Goal: Check status: Check status

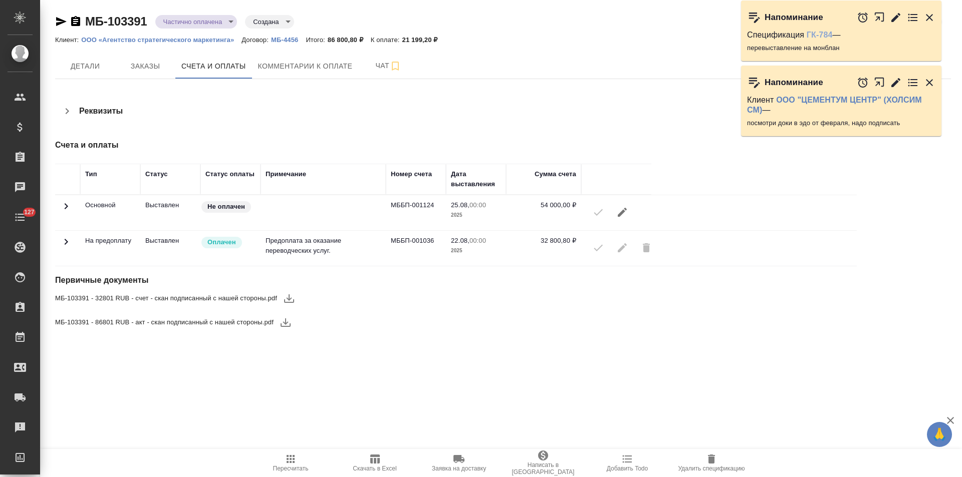
click at [819, 35] on link "ГК-784" at bounding box center [820, 35] width 26 height 9
click at [180, 42] on p "ООО «Агентство стратегического маркетинга»" at bounding box center [161, 40] width 160 height 8
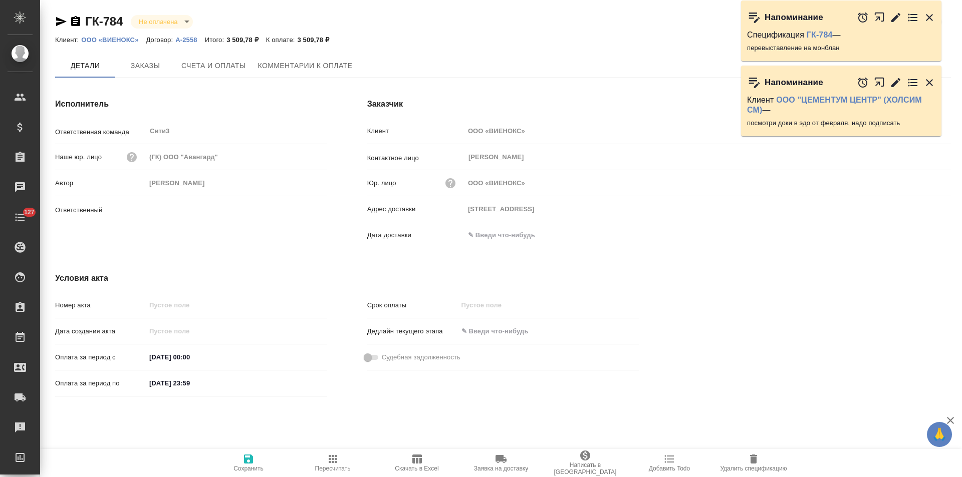
type input "[PERSON_NAME]"
click at [75, 19] on icon "button" at bounding box center [75, 21] width 9 height 10
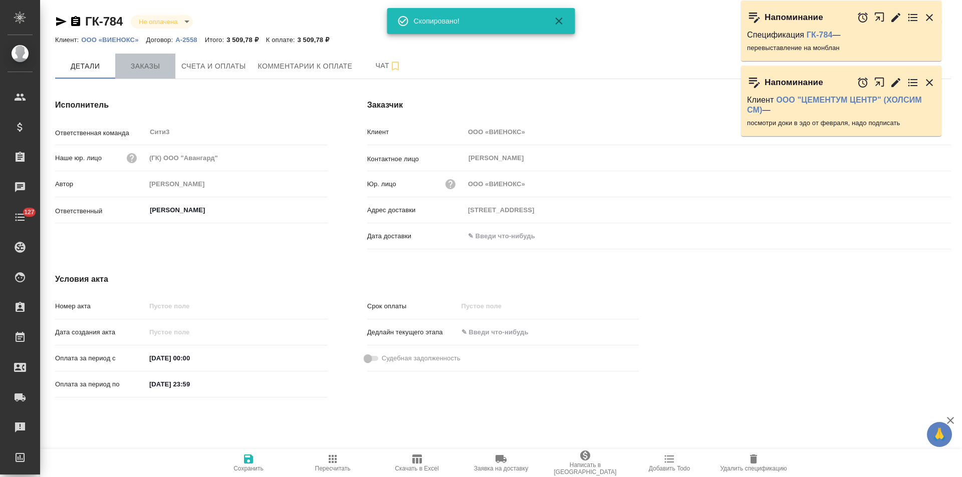
click at [160, 74] on button "Заказы" at bounding box center [145, 66] width 60 height 25
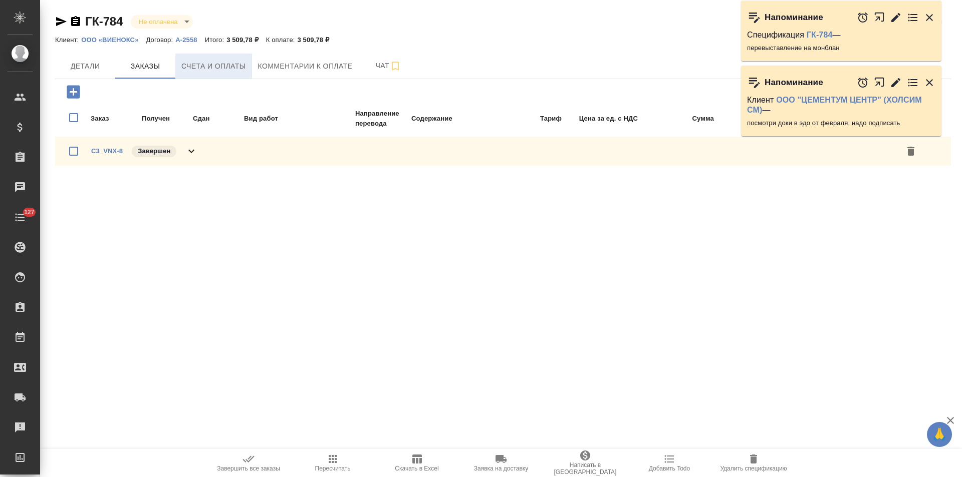
click at [221, 72] on span "Счета и оплаты" at bounding box center [213, 66] width 65 height 13
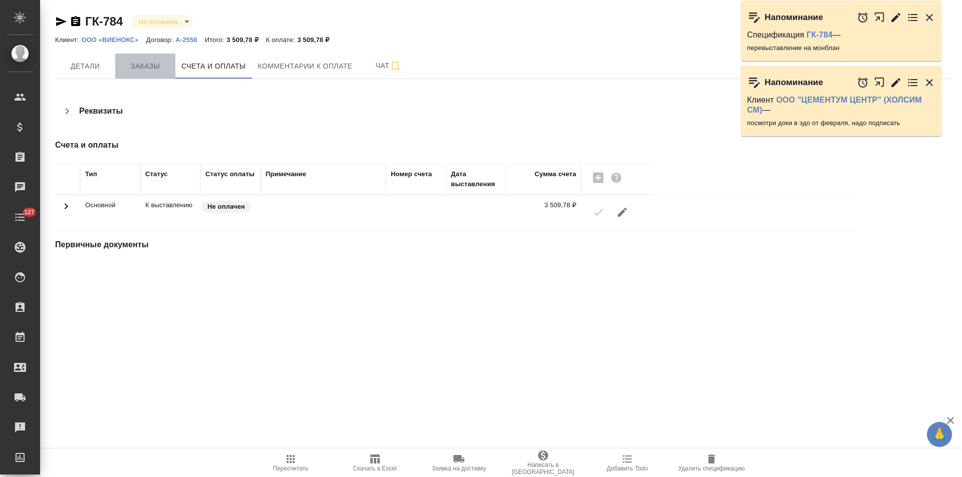
click at [150, 70] on span "Заказы" at bounding box center [145, 66] width 48 height 13
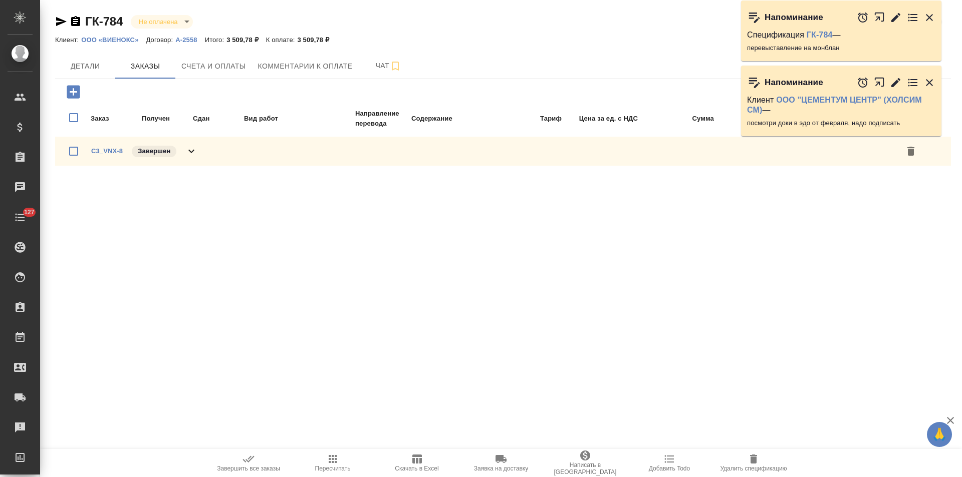
click at [190, 152] on icon at bounding box center [191, 152] width 6 height 4
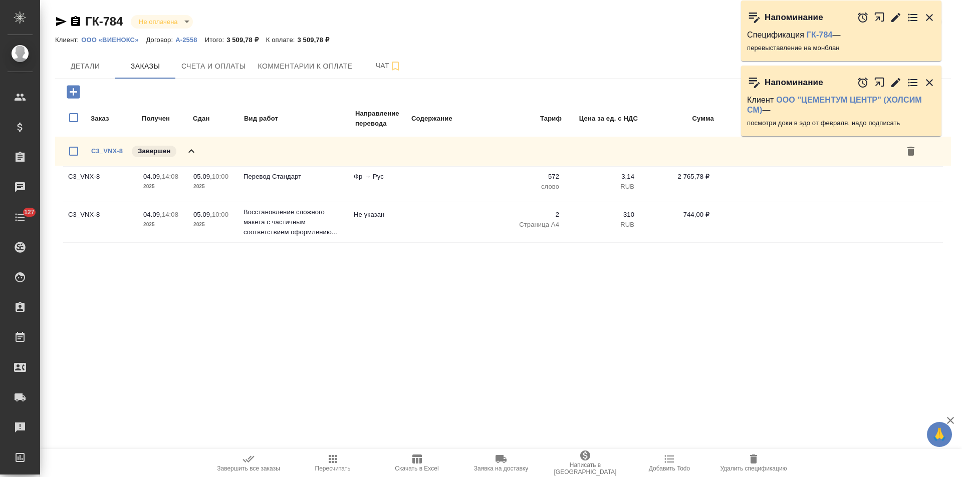
click at [178, 41] on p "А-2558" at bounding box center [189, 40] width 29 height 8
click at [83, 68] on span "Детали" at bounding box center [85, 66] width 48 height 13
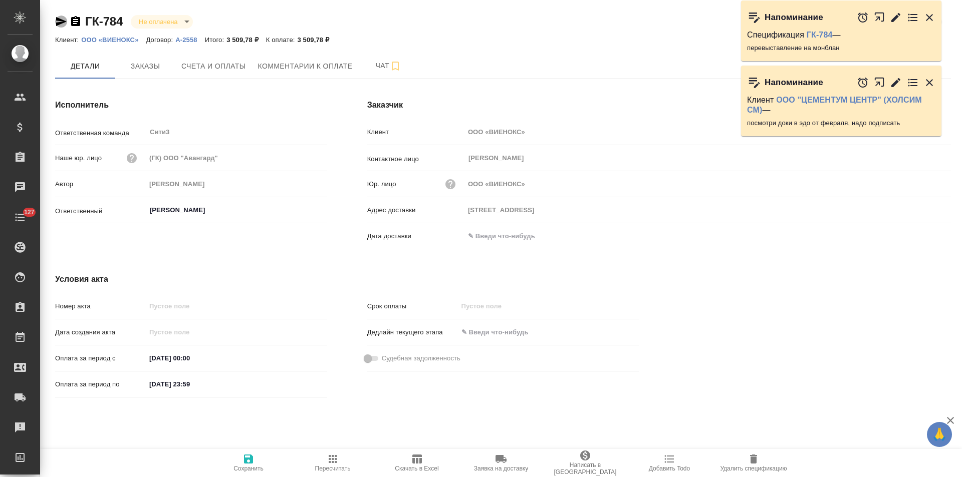
click at [59, 22] on icon "button" at bounding box center [61, 22] width 12 height 12
click at [227, 65] on span "Счета и оплаты" at bounding box center [213, 66] width 65 height 13
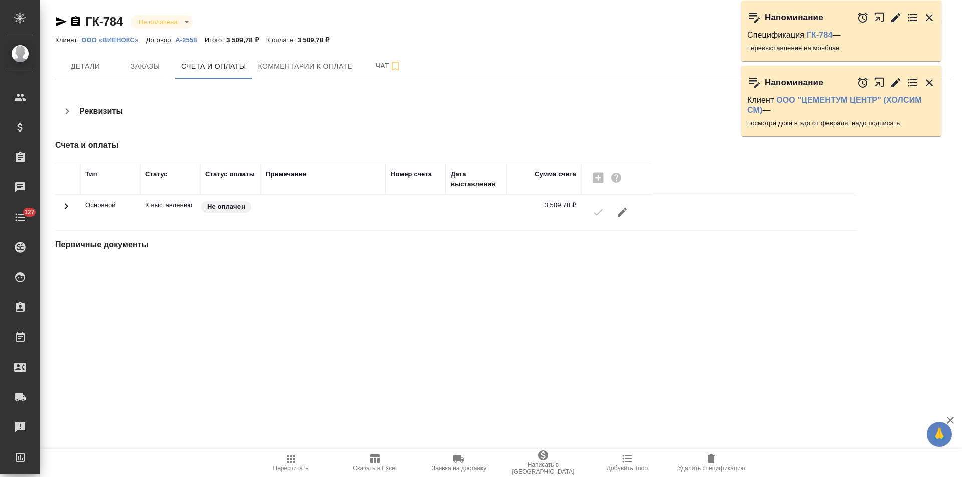
click at [931, 19] on icon "button" at bounding box center [929, 17] width 7 height 7
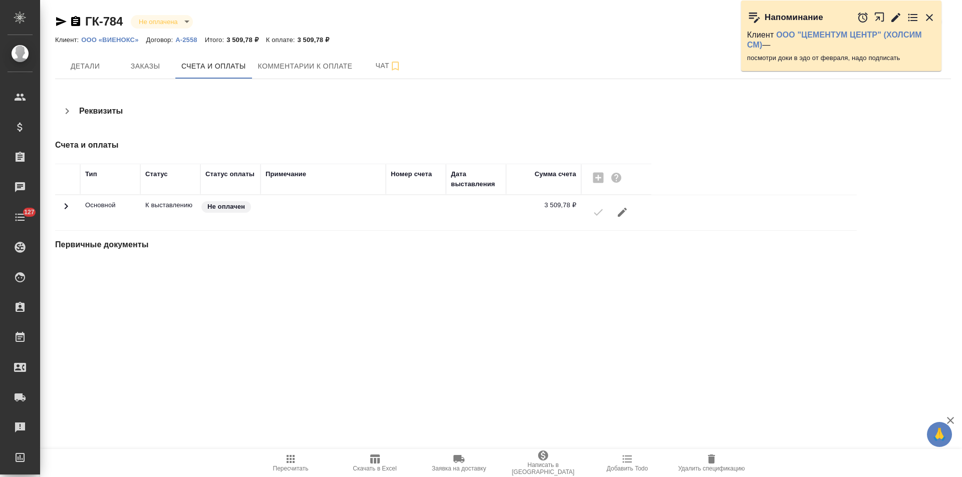
click at [894, 19] on icon "button" at bounding box center [895, 17] width 9 height 9
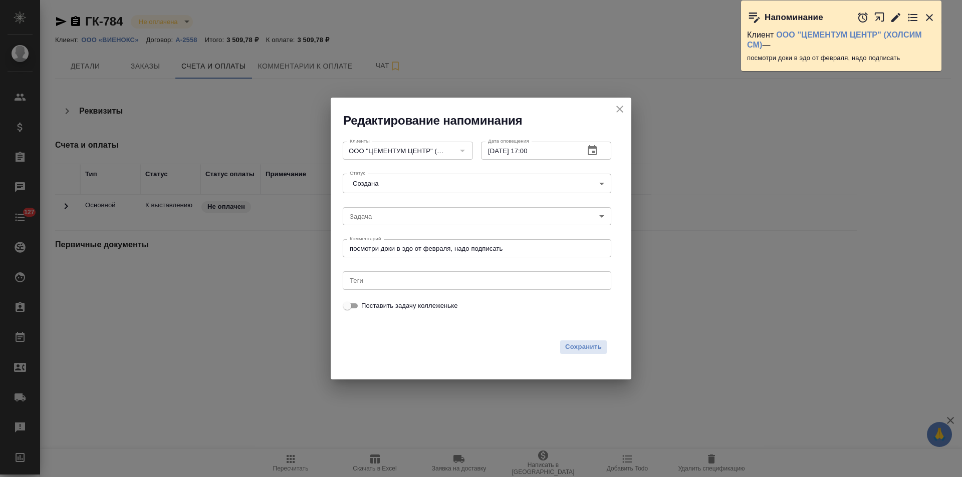
click at [596, 151] on icon "button" at bounding box center [592, 150] width 9 height 10
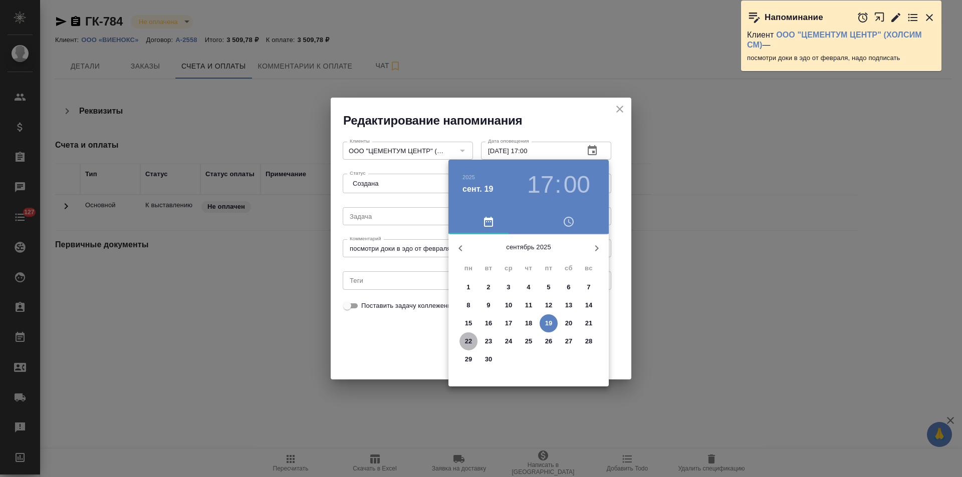
click at [469, 341] on p "22" at bounding box center [469, 342] width 8 height 10
type input "22.09.2025 17:00"
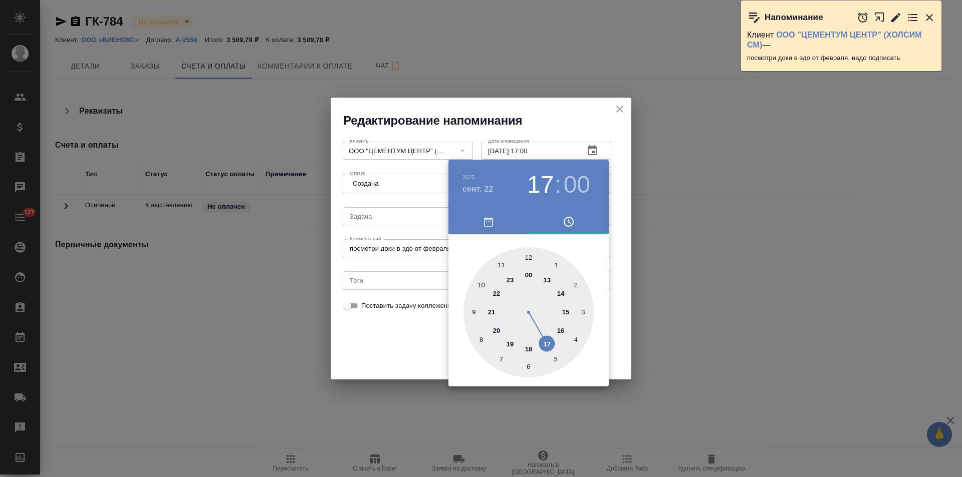
click at [389, 346] on div at bounding box center [481, 238] width 962 height 477
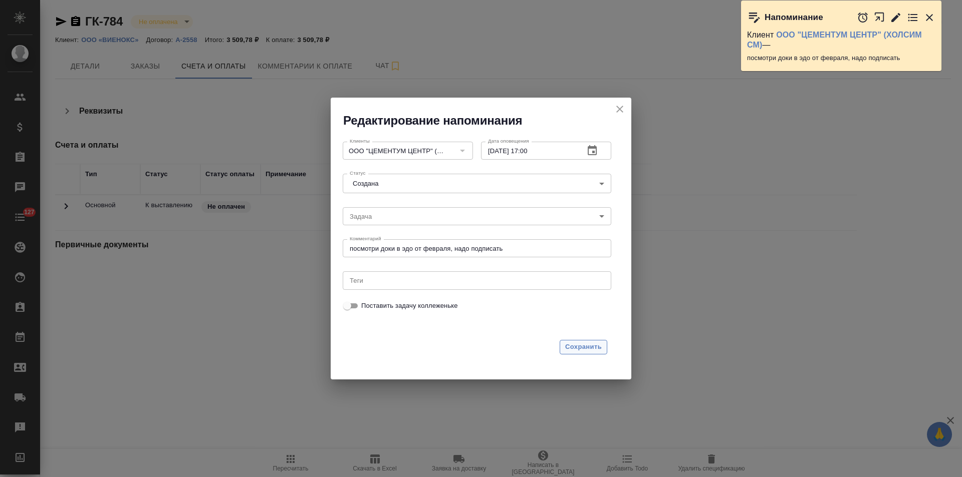
click at [569, 350] on span "Сохранить" at bounding box center [583, 348] width 37 height 12
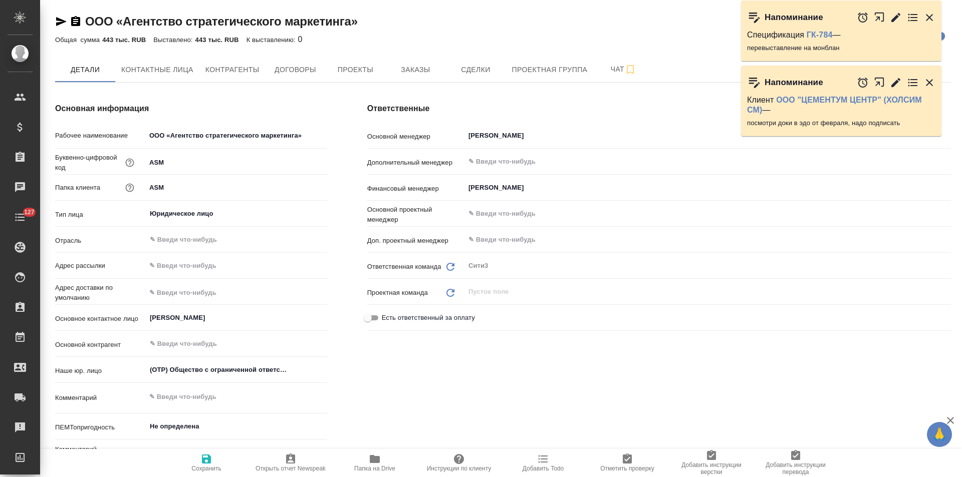
type textarea "x"
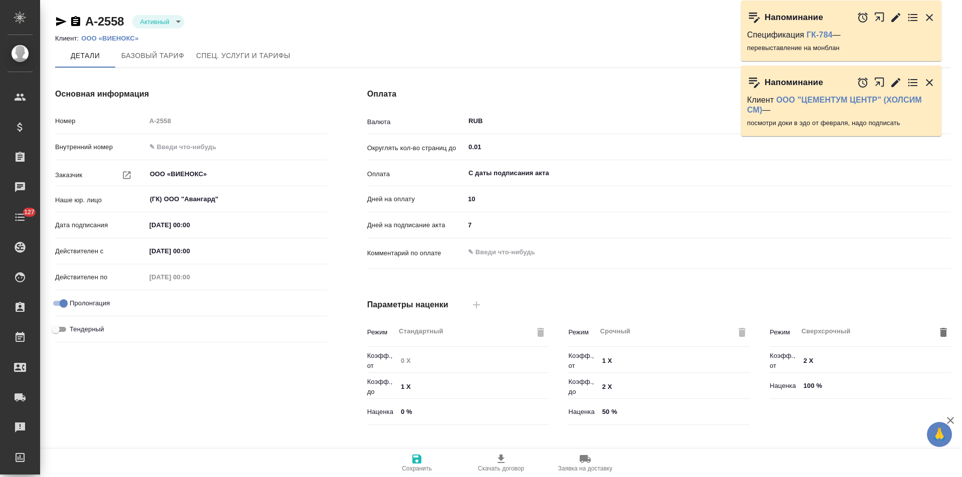
type input "Новый, 2022 (руб.)"
click at [130, 39] on p "ООО «ВИЕНОКС»" at bounding box center [113, 39] width 65 height 8
click at [169, 24] on body "🙏 .cls-1 fill:#fff; AWATERA Левченко Юлия Клиенты Спецификации Заказы 0 Чаты 12…" at bounding box center [481, 238] width 962 height 477
click at [171, 75] on button "Не активен" at bounding box center [160, 72] width 40 height 11
type input "Новый, 2022 (руб.)"
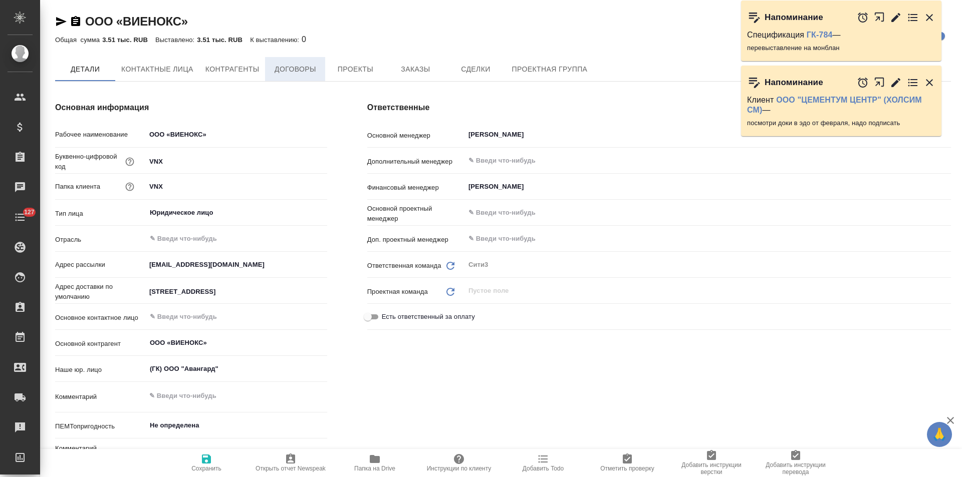
type textarea "x"
click at [314, 78] on button "Договоры" at bounding box center [295, 69] width 60 height 25
type textarea "x"
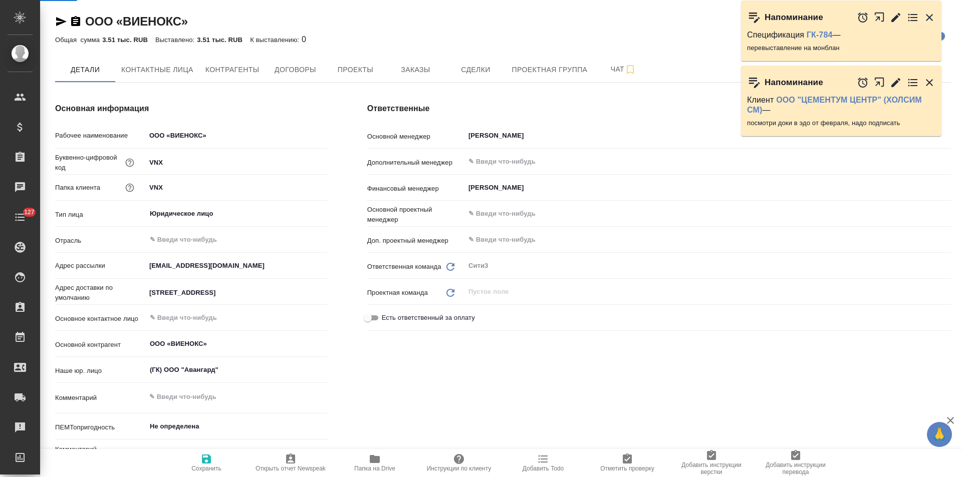
type textarea "x"
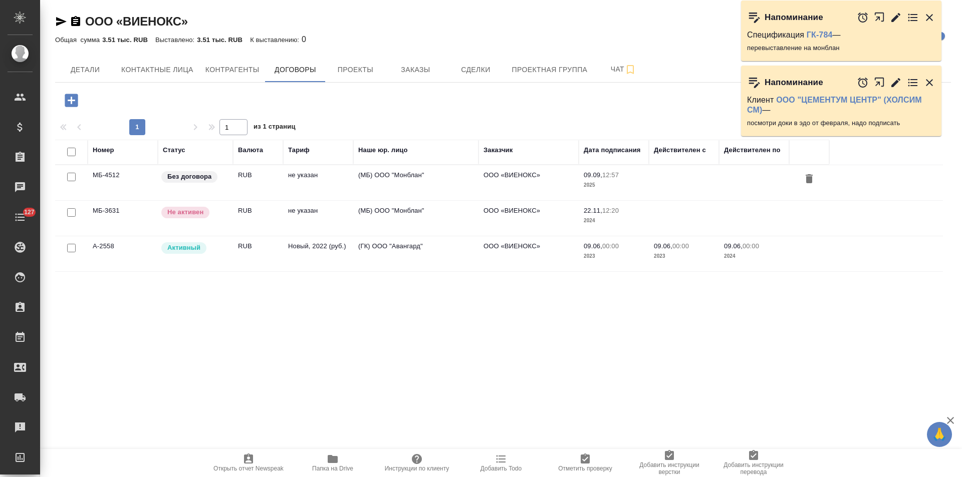
click at [423, 183] on td "(МБ) ООО "Монблан"" at bounding box center [415, 182] width 125 height 35
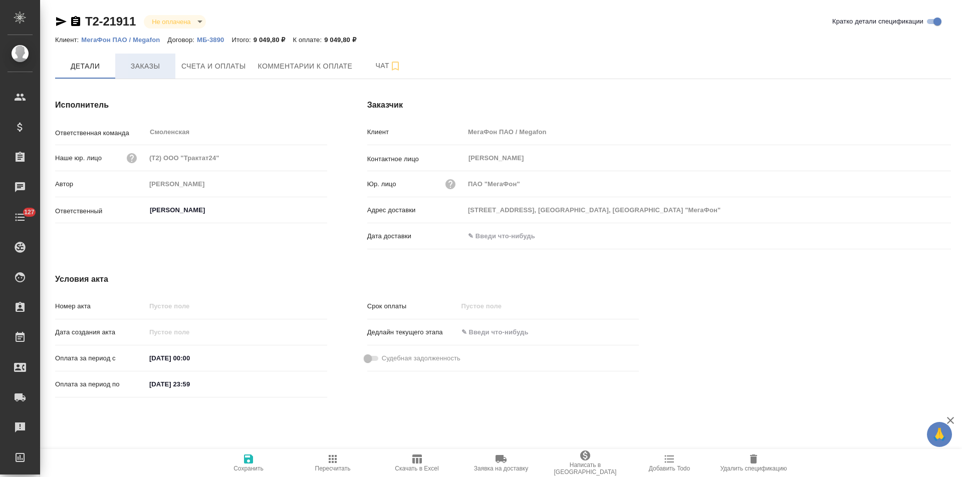
click at [144, 68] on span "Заказы" at bounding box center [145, 66] width 48 height 13
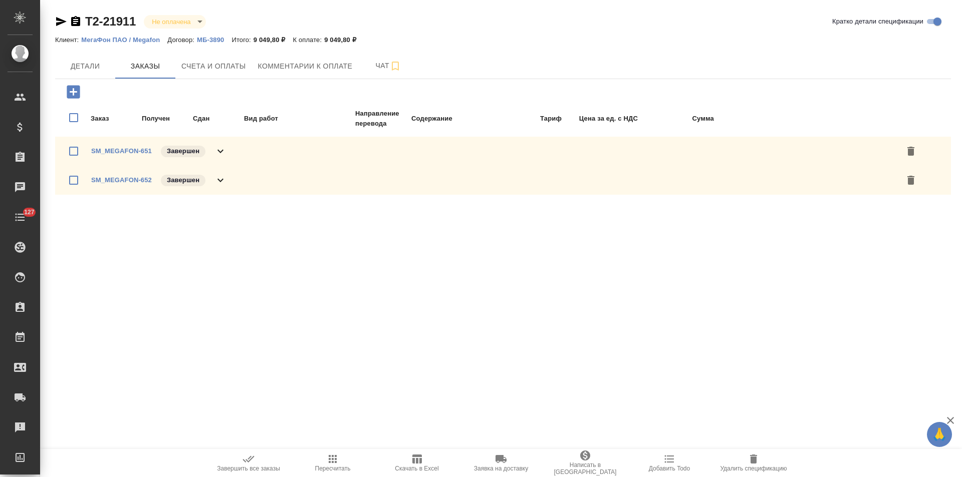
click at [223, 150] on icon at bounding box center [220, 152] width 6 height 4
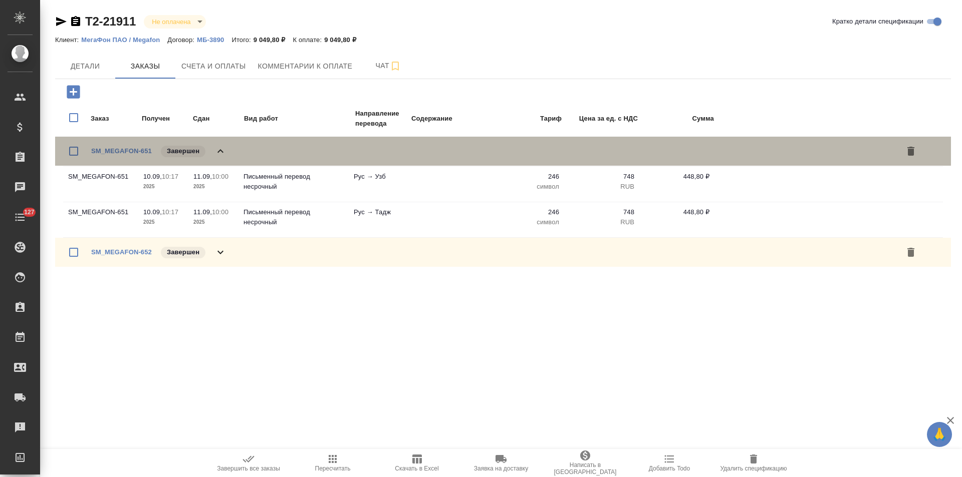
click at [223, 150] on icon at bounding box center [220, 151] width 12 height 12
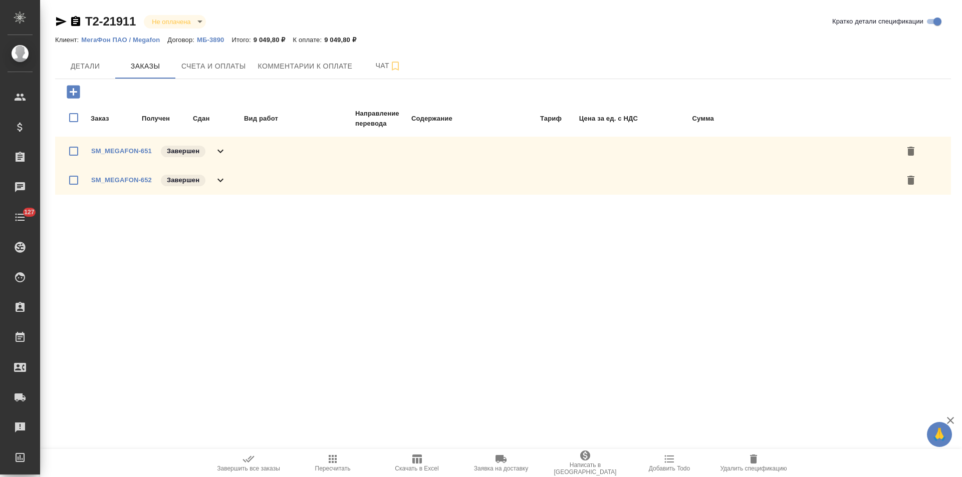
click at [225, 182] on icon at bounding box center [220, 180] width 12 height 12
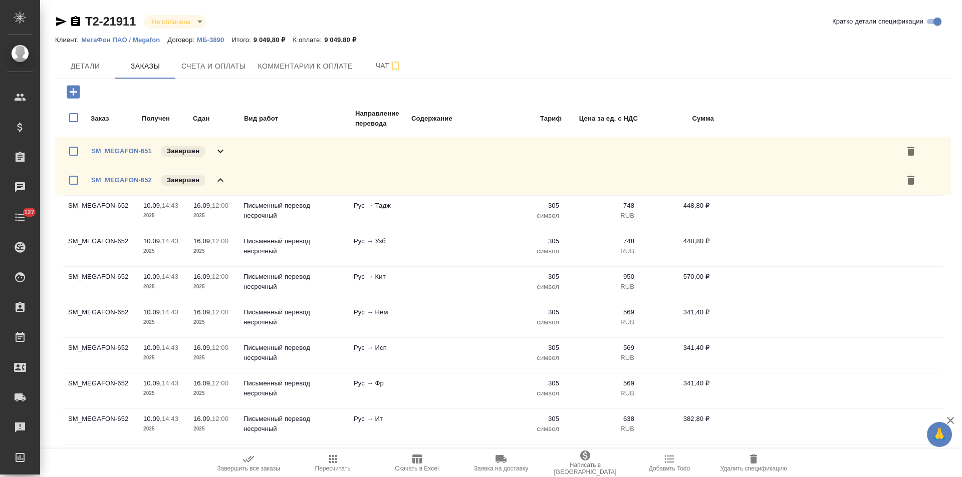
click at [225, 182] on icon at bounding box center [220, 180] width 12 height 12
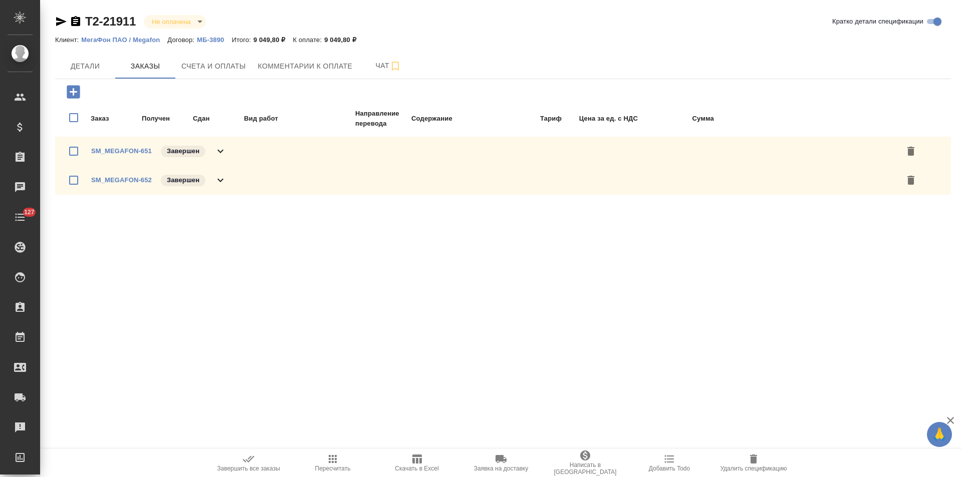
click at [216, 41] on p "МБ-3890" at bounding box center [214, 40] width 35 height 8
click at [115, 35] on link "МегаФон ПАО / Megafon" at bounding box center [124, 39] width 86 height 9
click at [101, 68] on span "Детали" at bounding box center [85, 66] width 48 height 13
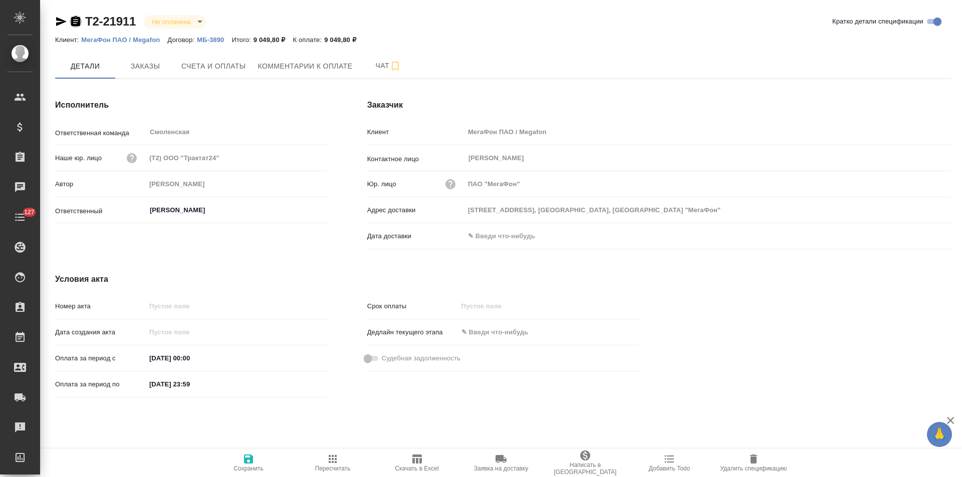
click at [76, 21] on icon "button" at bounding box center [75, 21] width 9 height 10
click at [136, 62] on span "Заказы" at bounding box center [145, 66] width 48 height 13
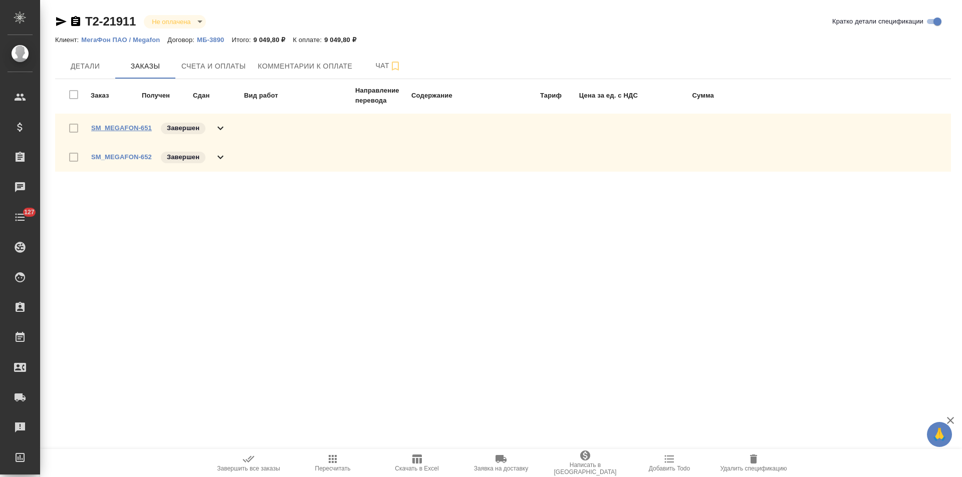
click at [143, 129] on link "SM_MEGAFON-651" at bounding box center [121, 128] width 61 height 8
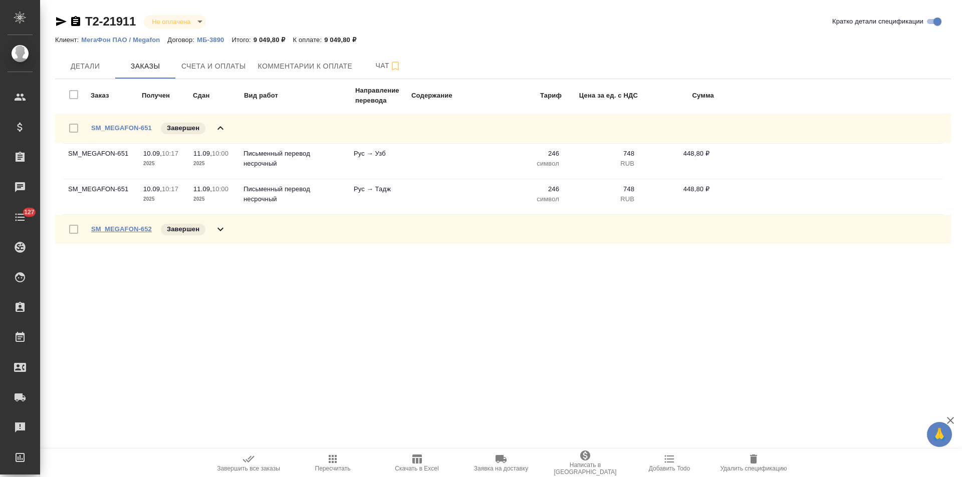
click at [129, 231] on link "SM_MEGAFON-652" at bounding box center [121, 229] width 61 height 8
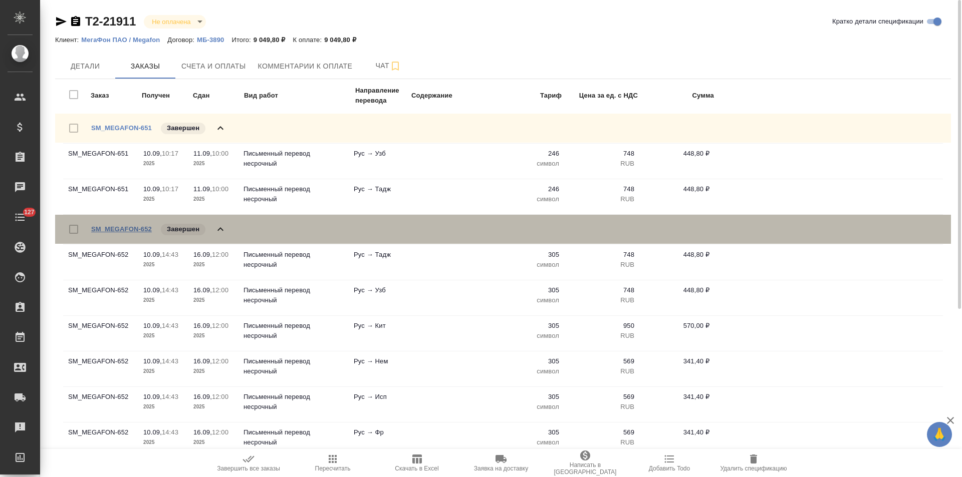
click at [137, 230] on link "SM_MEGAFON-652" at bounding box center [121, 229] width 61 height 8
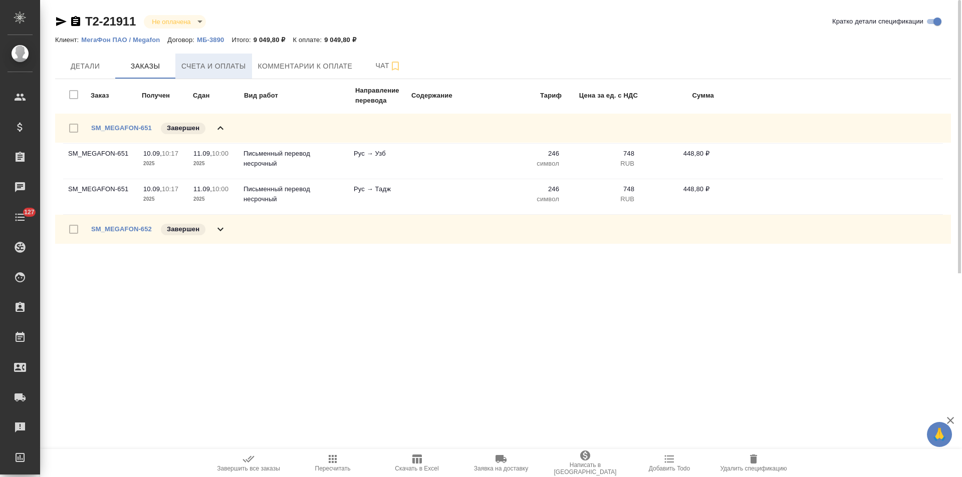
click at [236, 71] on span "Счета и оплаты" at bounding box center [213, 66] width 65 height 13
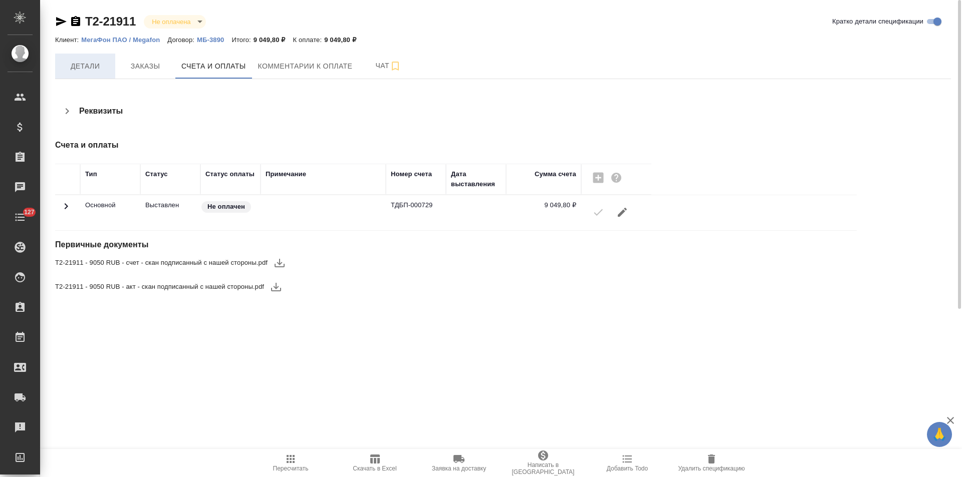
click at [93, 73] on button "Детали" at bounding box center [85, 66] width 60 height 25
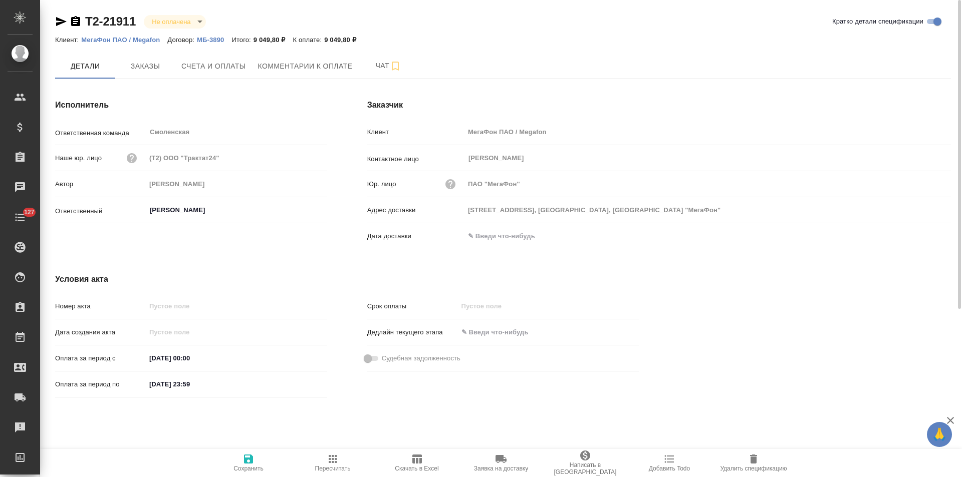
click at [207, 40] on p "МБ-3890" at bounding box center [214, 40] width 35 height 8
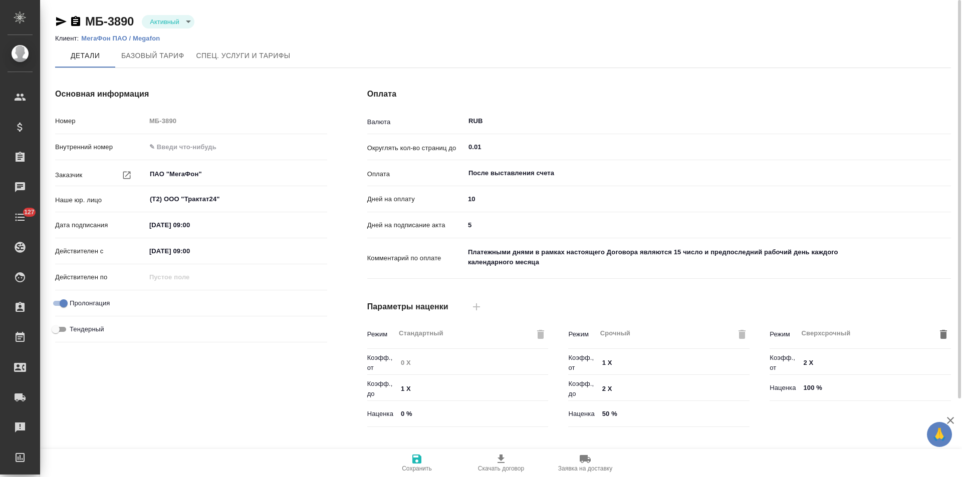
type input "без ТП"
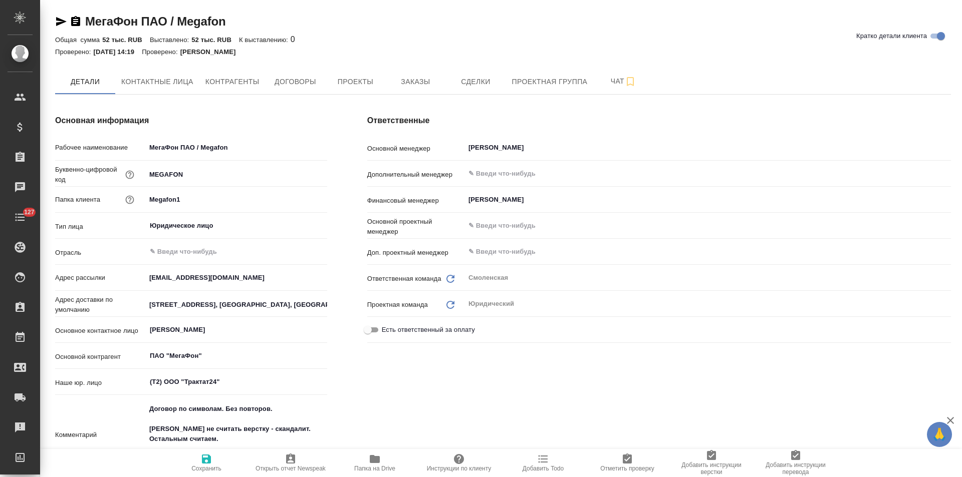
type textarea "x"
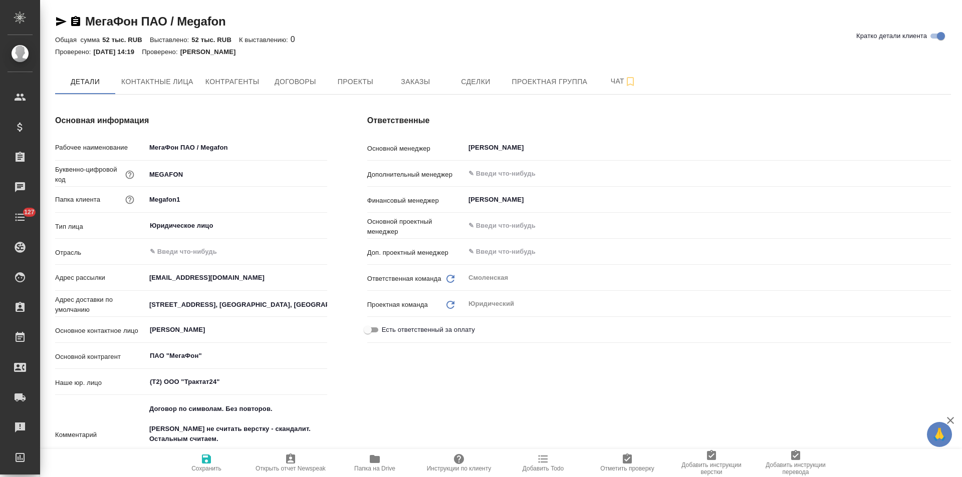
type textarea "x"
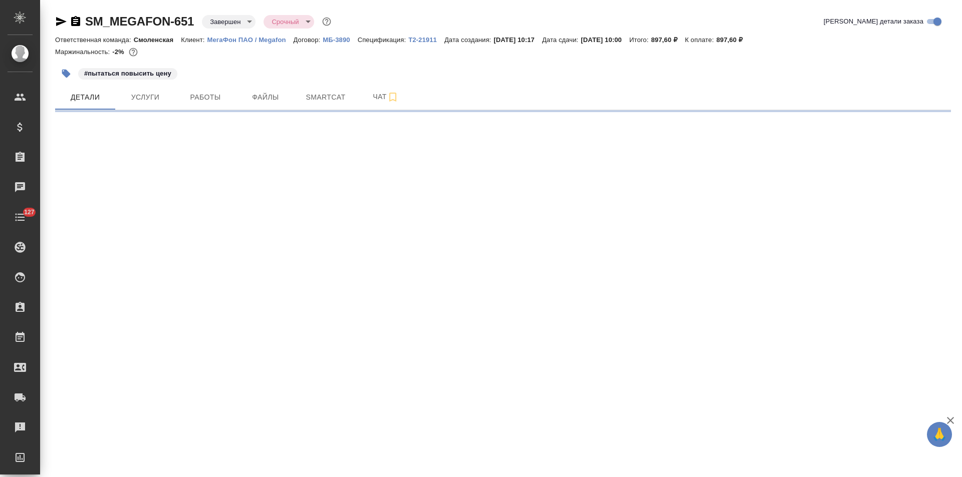
select select "RU"
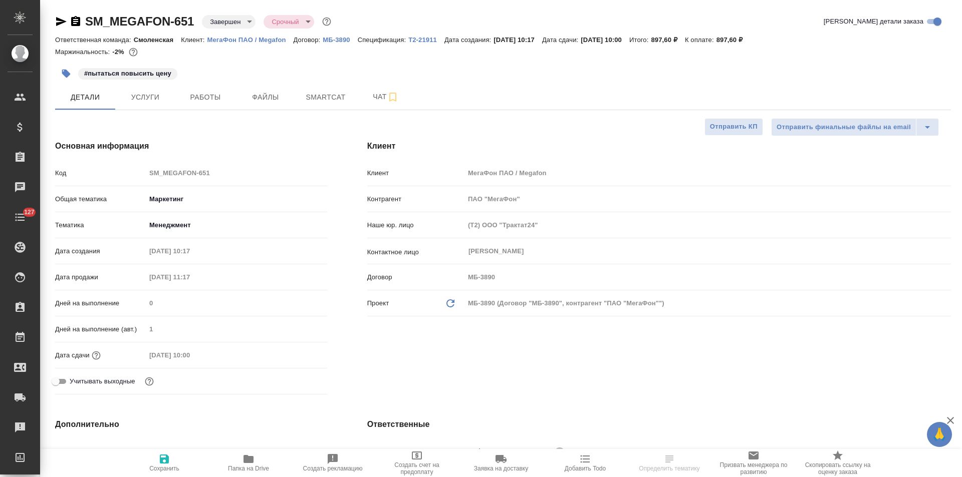
type textarea "x"
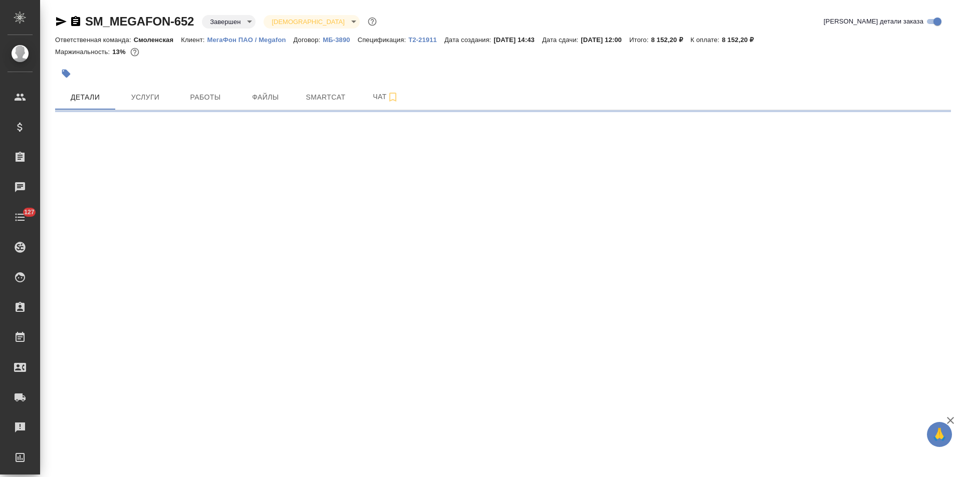
select select "RU"
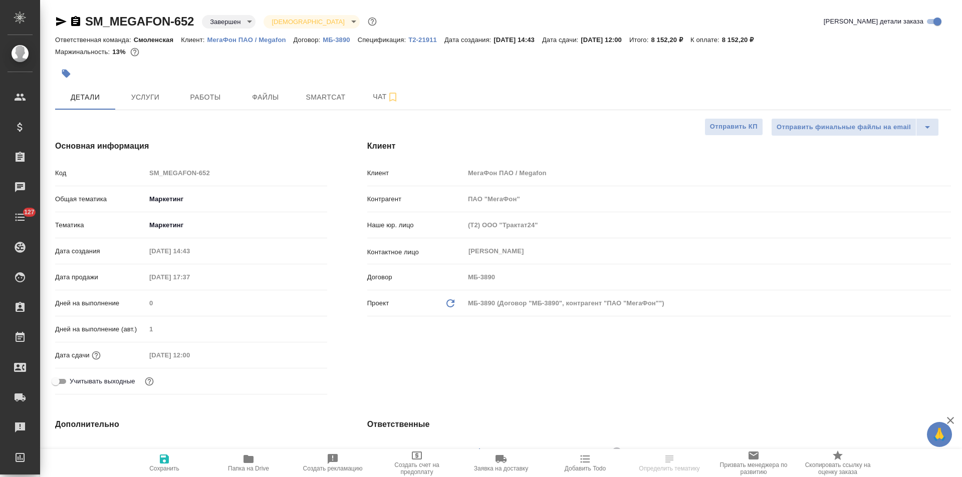
type textarea "x"
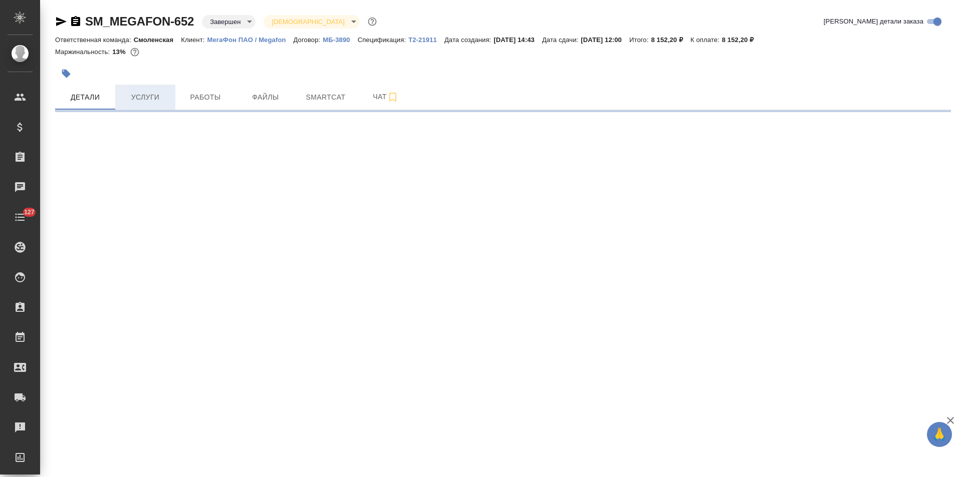
select select "RU"
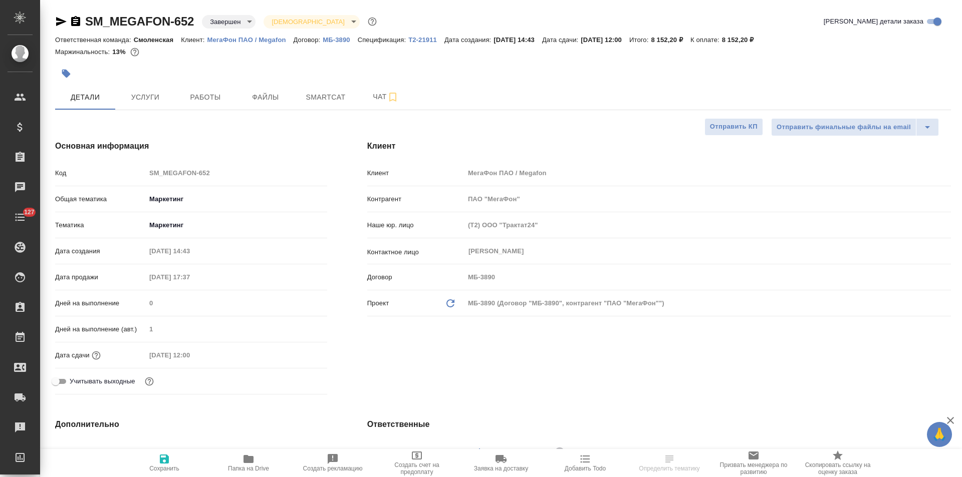
type textarea "x"
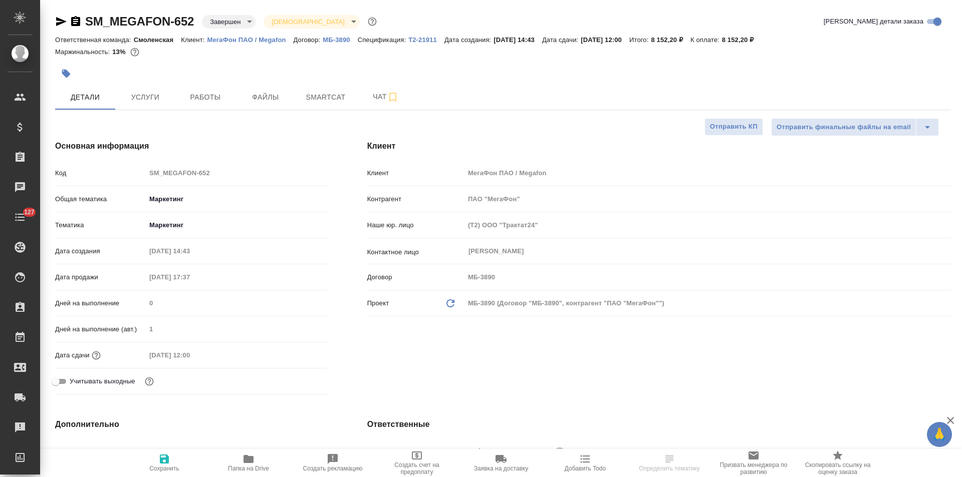
type textarea "x"
click at [151, 93] on span "Услуги" at bounding box center [145, 97] width 48 height 13
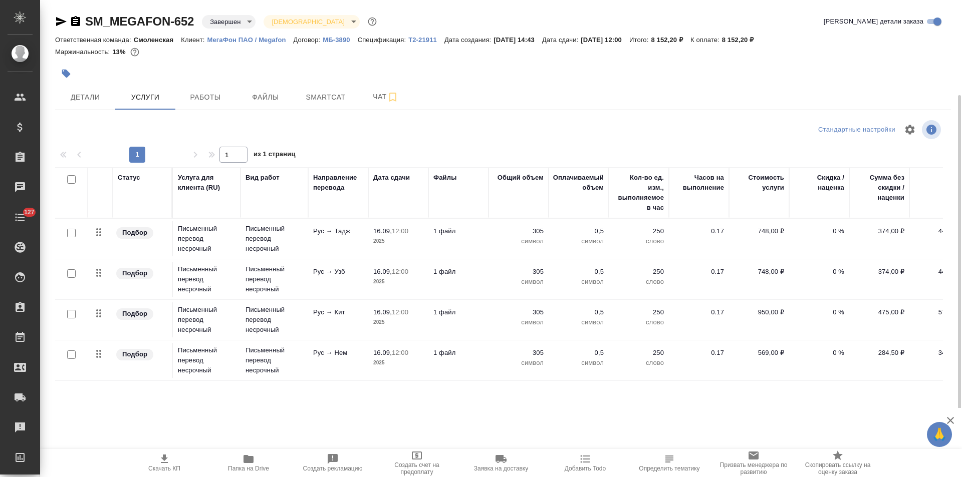
scroll to position [371, 0]
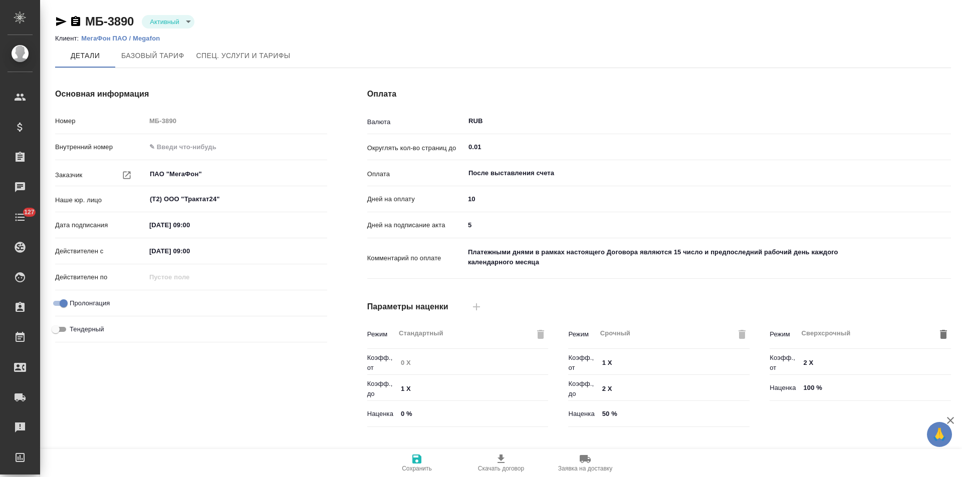
type input "без ТП"
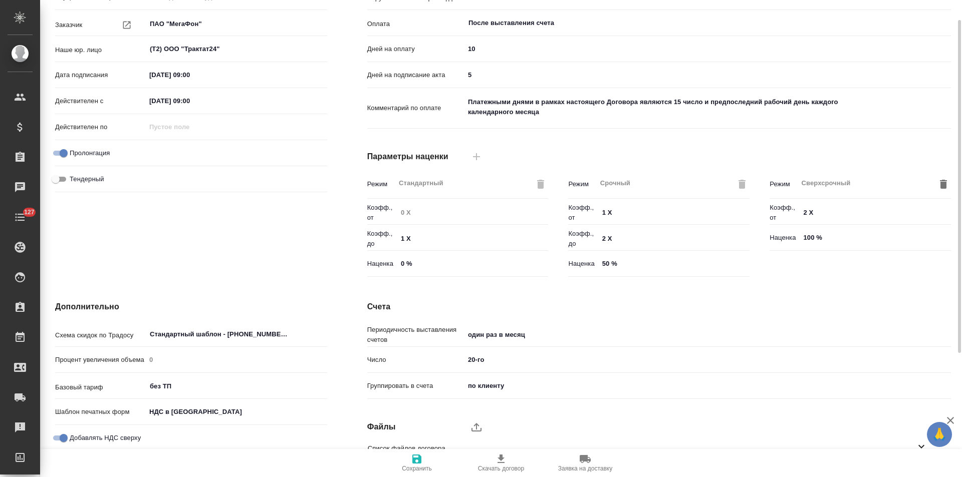
scroll to position [206, 0]
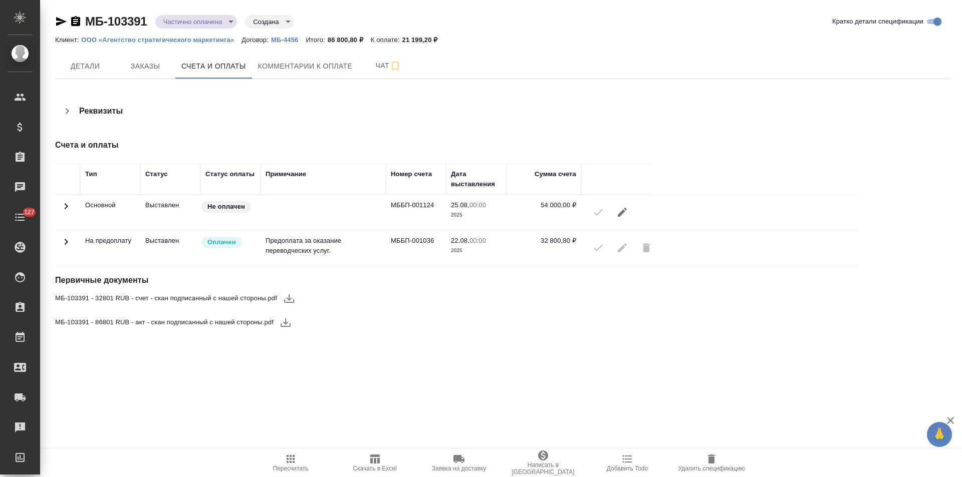
click at [67, 241] on icon at bounding box center [67, 242] width 4 height 6
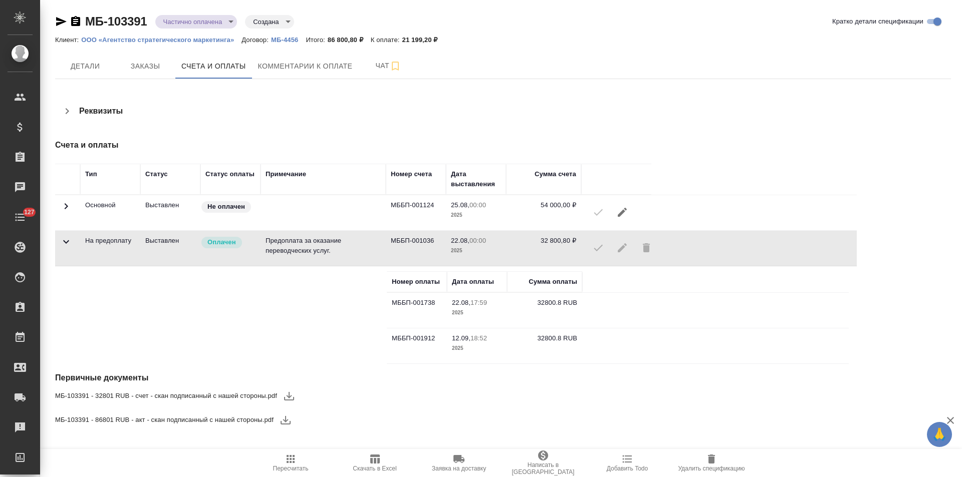
click at [67, 241] on icon at bounding box center [66, 242] width 12 height 12
